Goal: Information Seeking & Learning: Check status

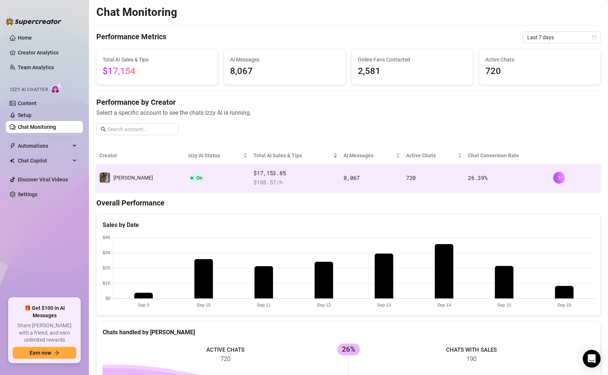
click at [274, 166] on td "$17,153.85 $ 108.57 /h" at bounding box center [296, 178] width 90 height 27
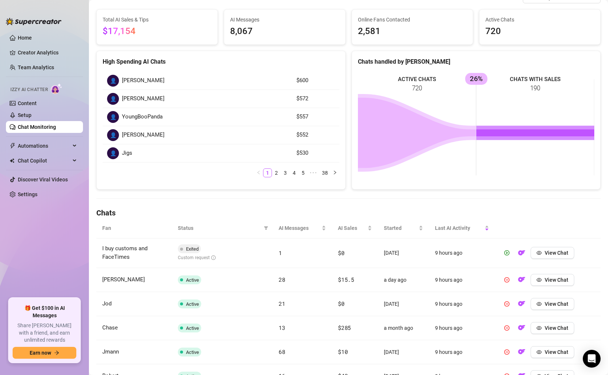
scroll to position [182, 0]
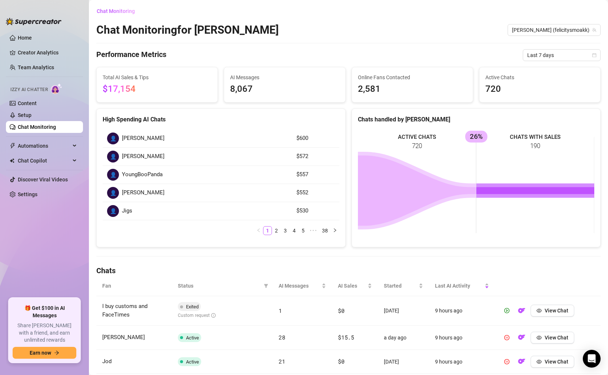
click at [209, 227] on ul "1 2 3 4 5 ••• 38" at bounding box center [221, 230] width 237 height 9
